Goal: Task Accomplishment & Management: Use online tool/utility

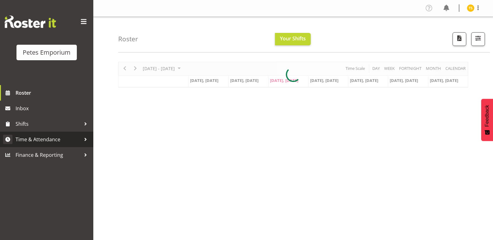
click at [27, 139] on span "Time & Attendance" at bounding box center [48, 139] width 65 height 9
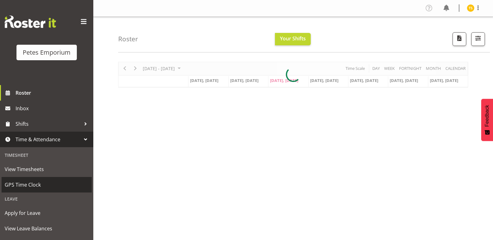
click at [25, 186] on span "GPS Time Clock" at bounding box center [47, 184] width 84 height 9
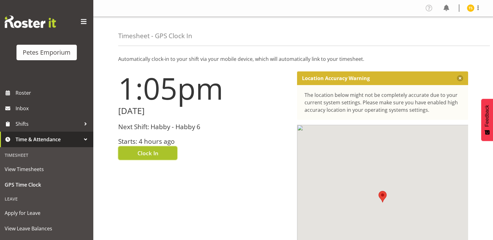
click at [133, 151] on button "Clock In" at bounding box center [147, 153] width 59 height 14
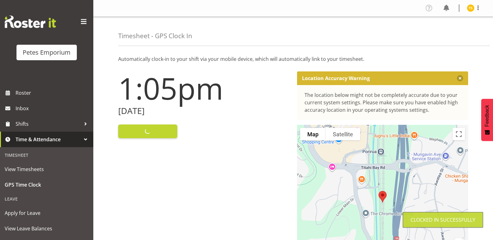
click at [471, 7] on img at bounding box center [470, 7] width 7 height 7
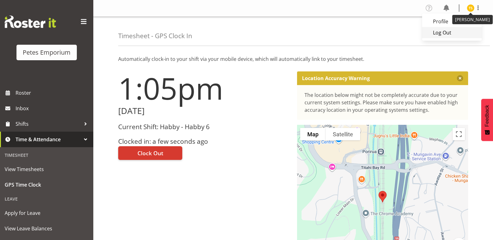
click at [448, 34] on link "Log Out" at bounding box center [452, 32] width 60 height 11
